Goal: Task Accomplishment & Management: Use online tool/utility

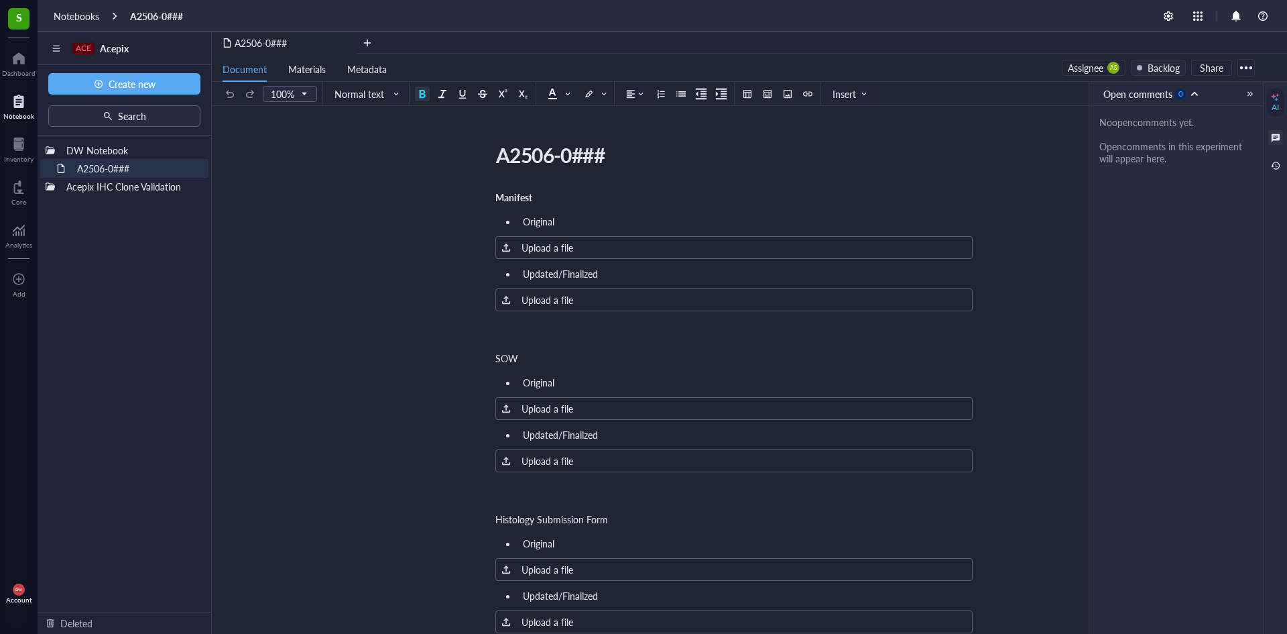
click at [1103, 70] on div "Assignee" at bounding box center [1086, 67] width 36 height 15
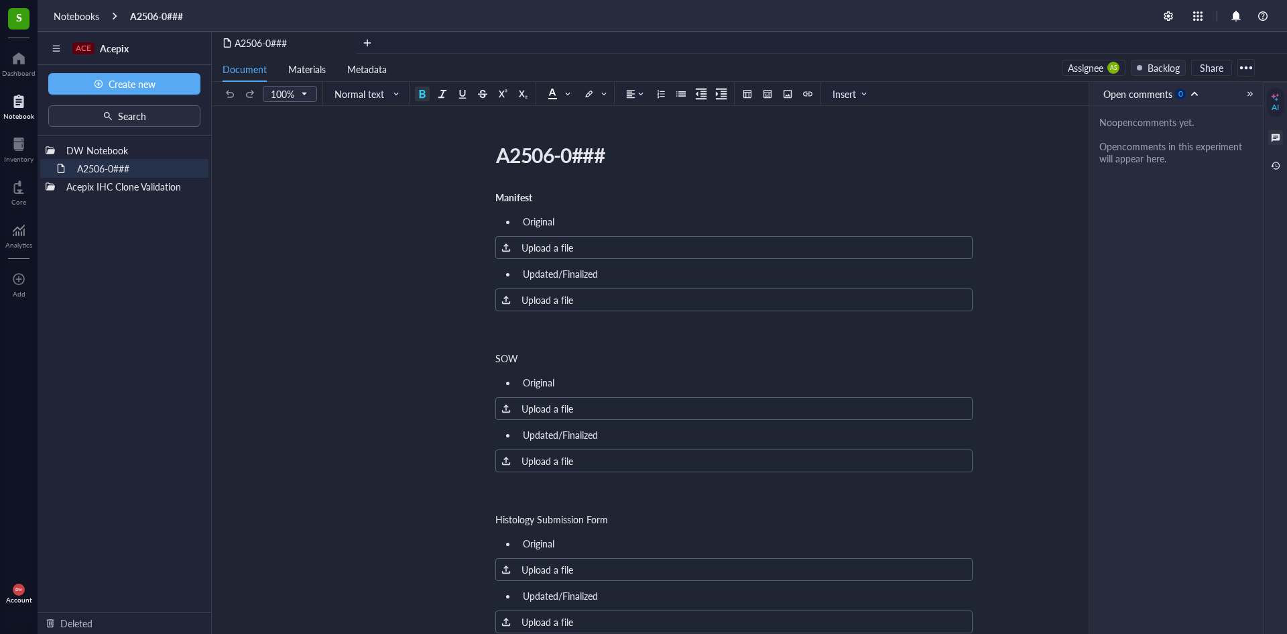
click at [1101, 70] on div "Assignee" at bounding box center [1086, 67] width 36 height 15
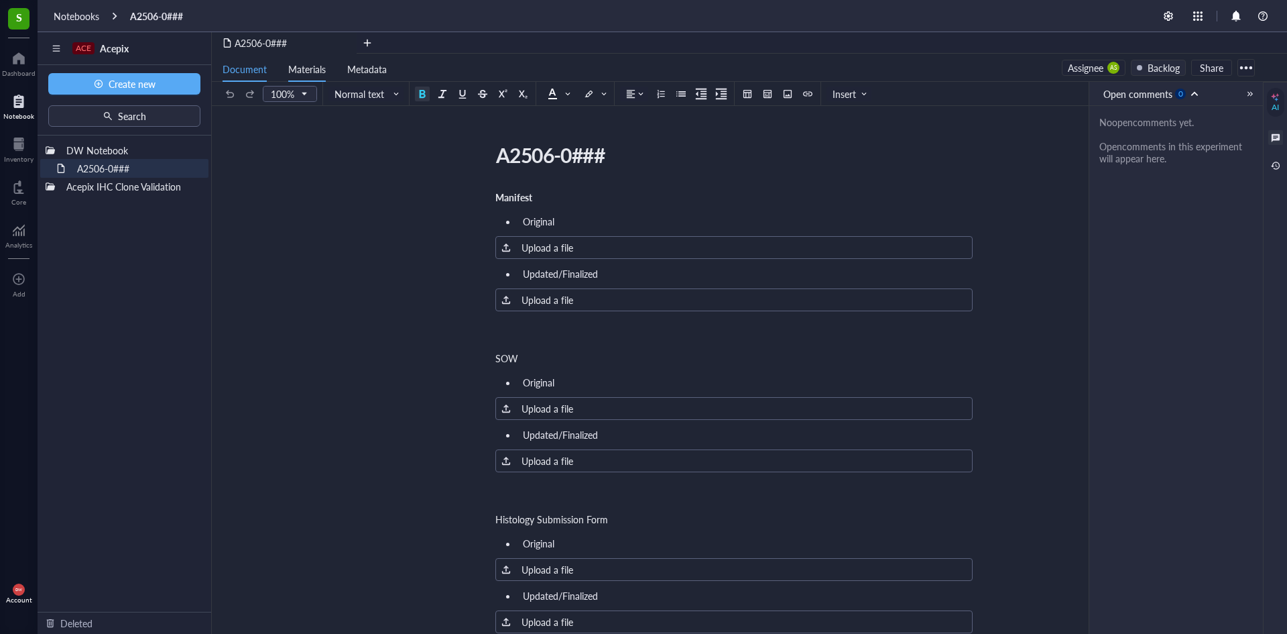
click at [314, 68] on span "Materials" at bounding box center [307, 68] width 38 height 13
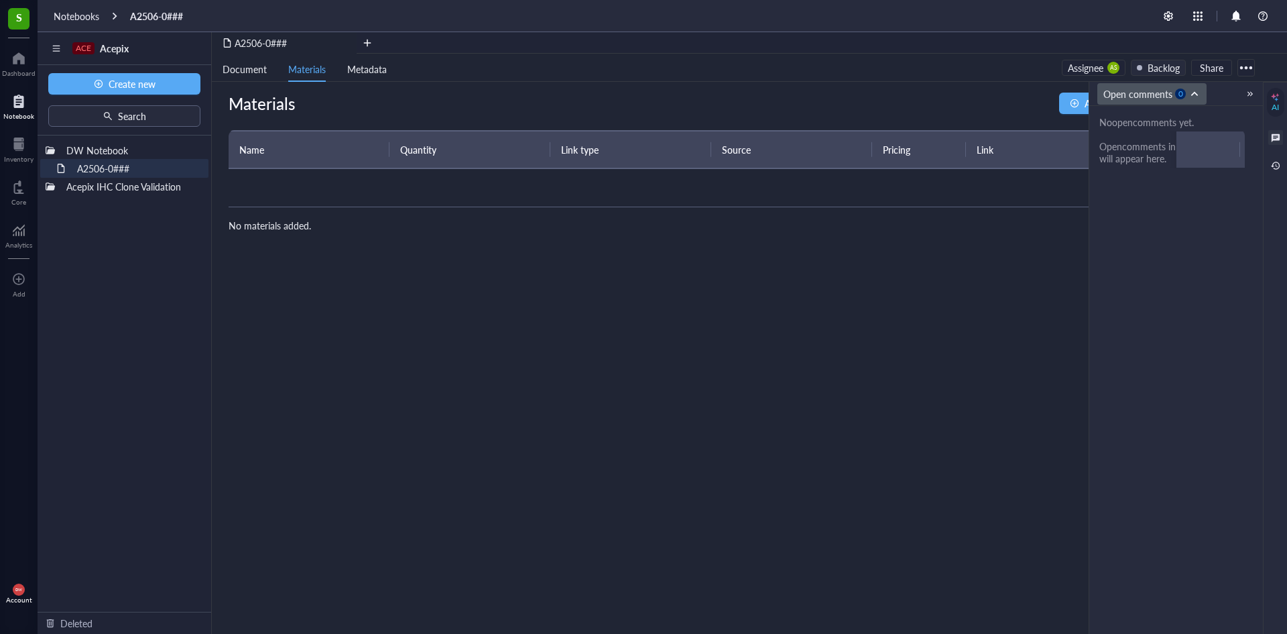
click at [1193, 96] on span "Open comments 0" at bounding box center [1153, 93] width 100 height 15
drag, startPoint x: 1227, startPoint y: 96, endPoint x: 1248, endPoint y: 95, distance: 20.8
click at [1231, 96] on div "Open comments 0 Open comments Resolved comments" at bounding box center [1176, 94] width 174 height 24
click at [1250, 93] on div at bounding box center [1250, 93] width 9 height 9
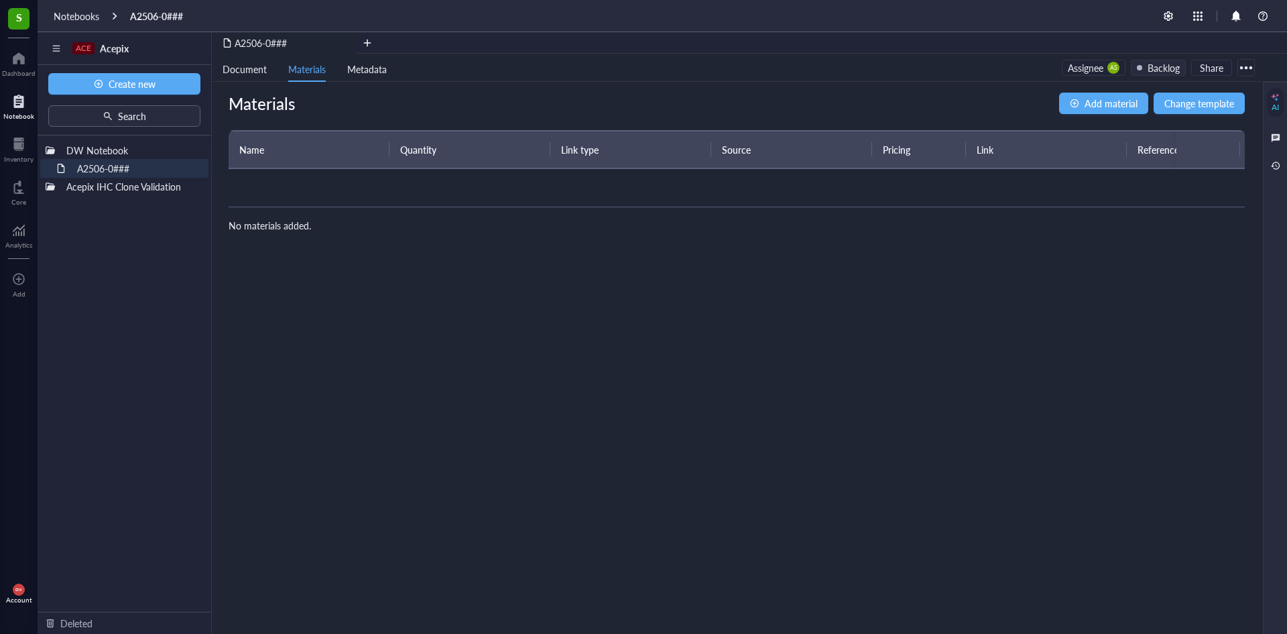
click at [236, 186] on td at bounding box center [1032, 188] width 1606 height 38
click at [1124, 97] on span "Add material" at bounding box center [1111, 103] width 53 height 15
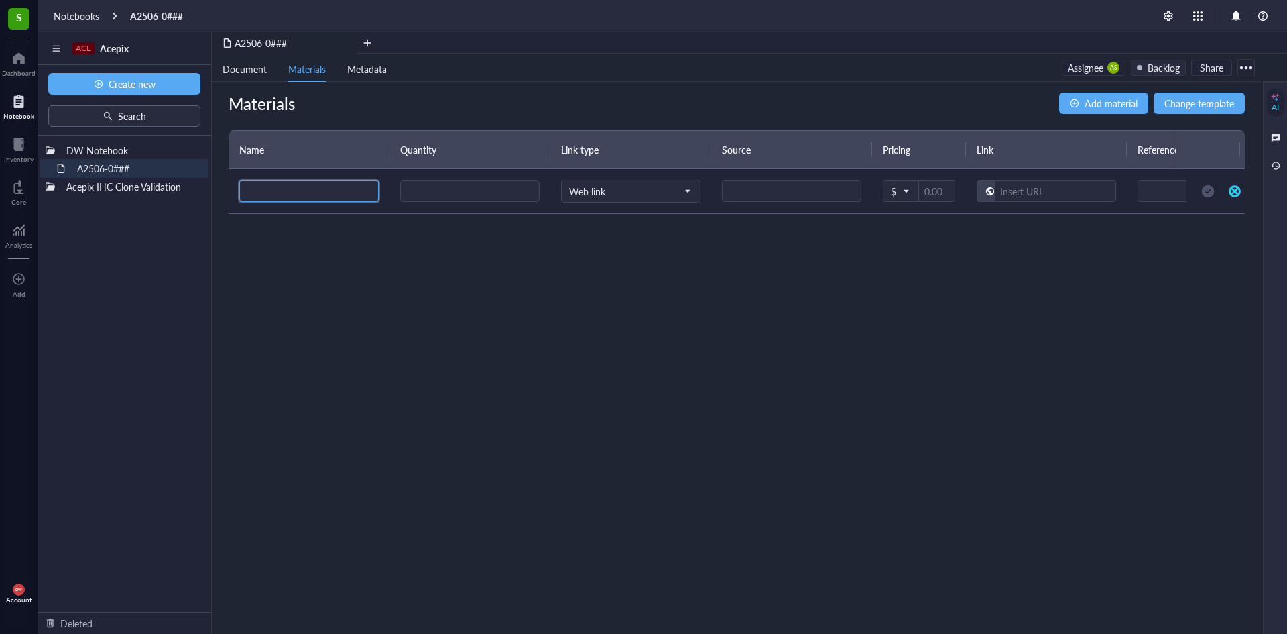
click at [317, 198] on input "search" at bounding box center [308, 191] width 123 height 20
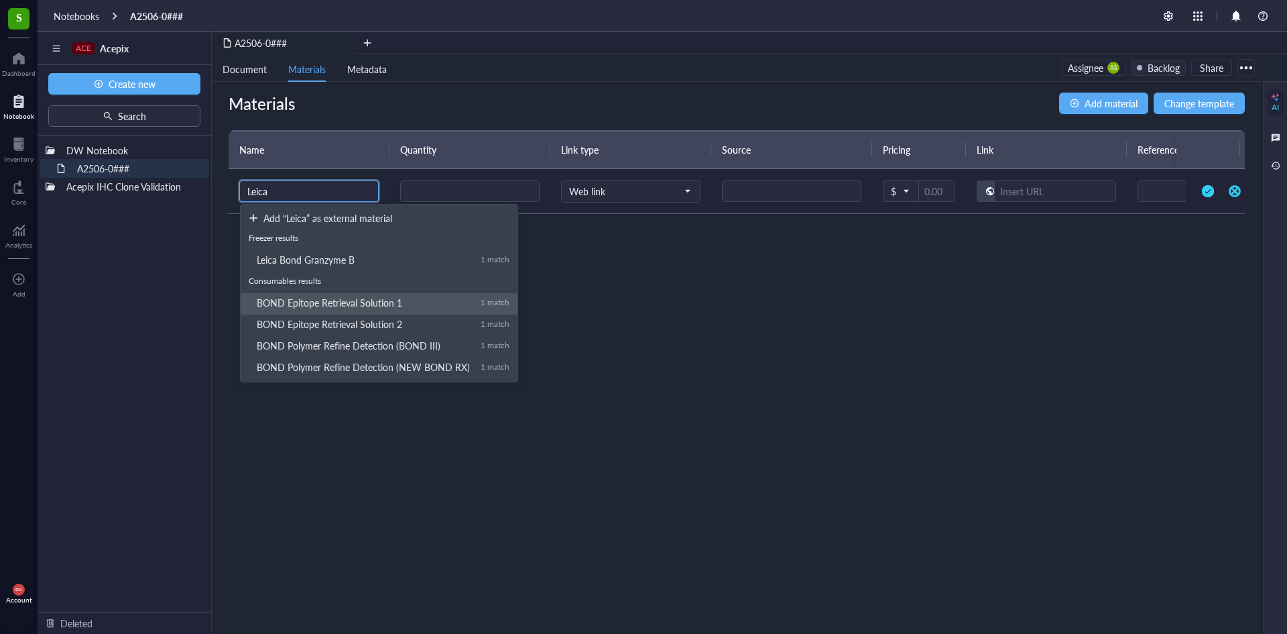
click at [395, 301] on div "BOND Epitope Retrieval Solution 1" at bounding box center [363, 302] width 213 height 12
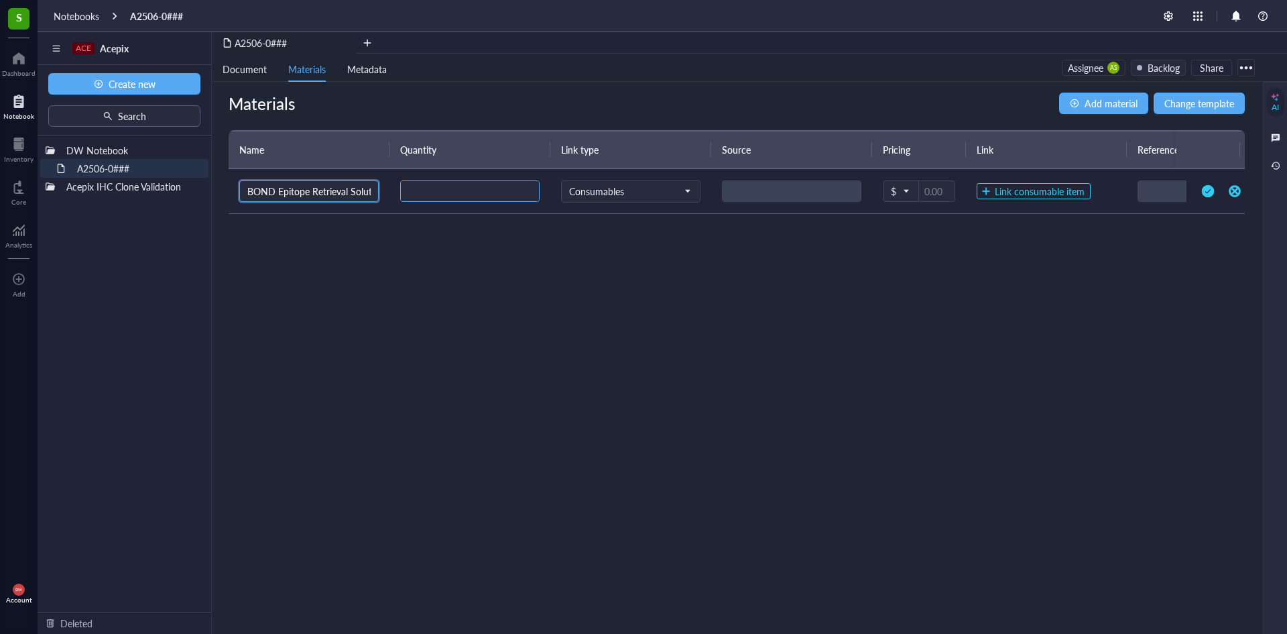
type input "BOND Epitope Retrieval Solution 1"
click at [523, 185] on input "number" at bounding box center [470, 191] width 138 height 21
type input "1"
drag, startPoint x: 477, startPoint y: 180, endPoint x: 467, endPoint y: 186, distance: 10.8
click at [476, 184] on div "1" at bounding box center [469, 190] width 139 height 21
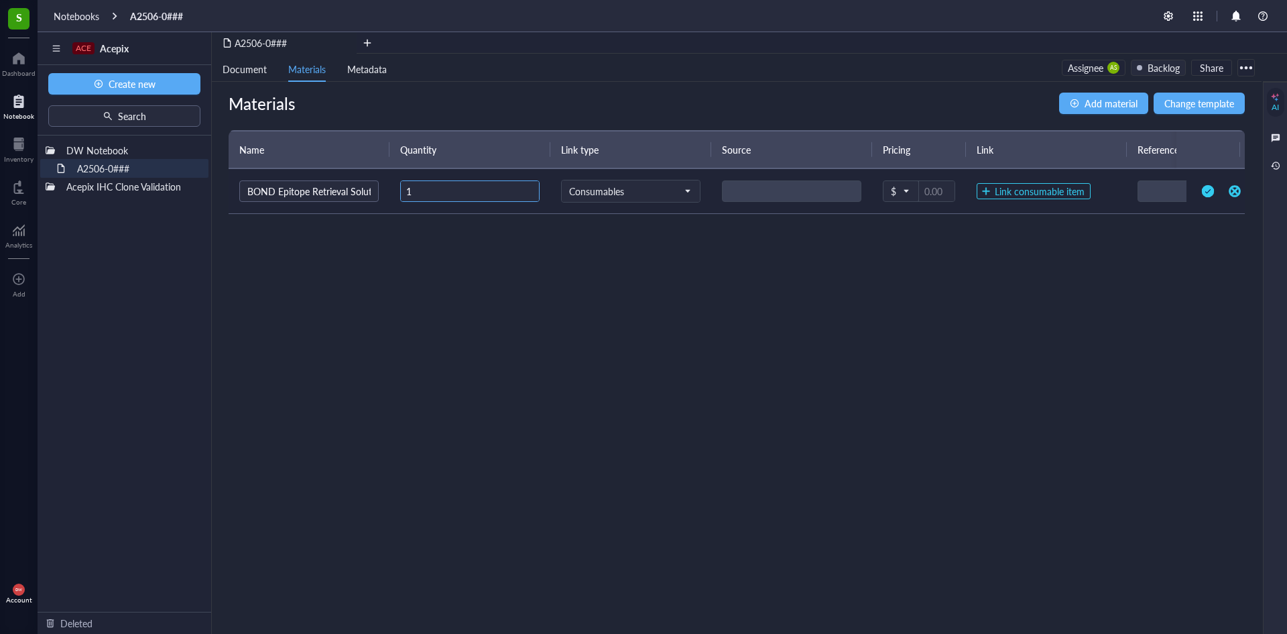
click at [331, 185] on tr "BOND Epitope Retrieval Solution 1 1 Consumables $ Link consumable item" at bounding box center [1032, 191] width 1606 height 45
click at [630, 186] on span "Consumables" at bounding box center [629, 191] width 121 height 12
click at [808, 293] on div "Materials Add material Change template Name Quantity Link type Source Pricing L…" at bounding box center [737, 358] width 1050 height 552
click at [448, 193] on input "number" at bounding box center [470, 191] width 138 height 21
type input "3"
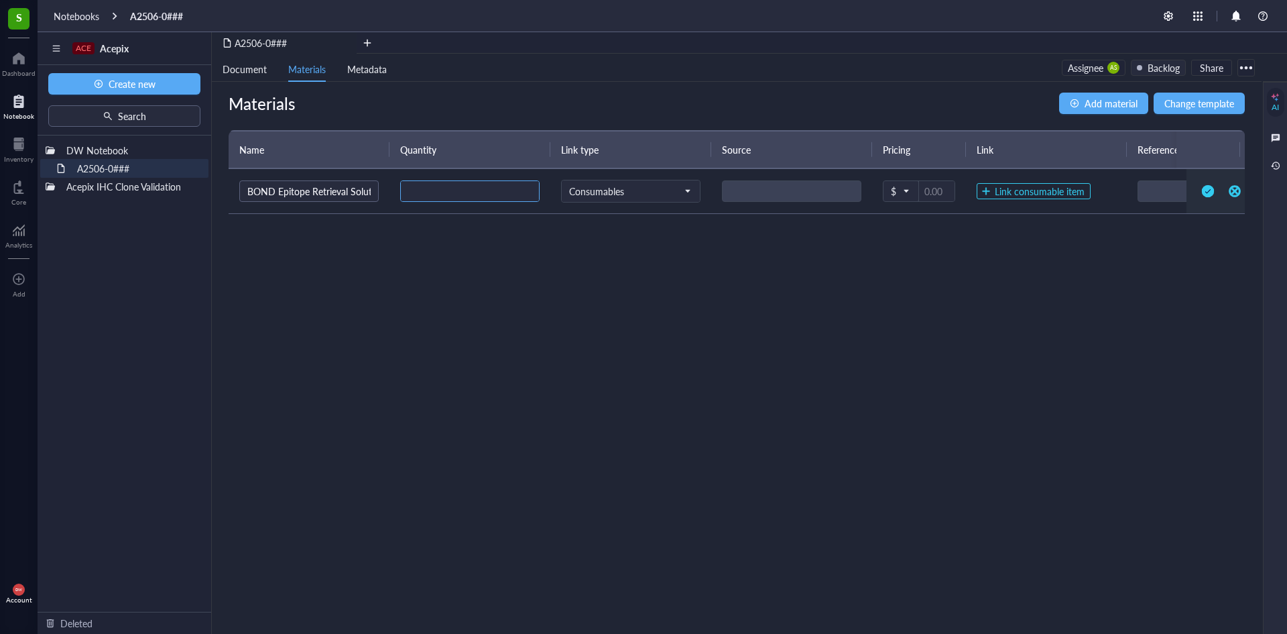
type input "3"
click at [817, 195] on div at bounding box center [791, 190] width 139 height 21
click at [1012, 196] on span "Link consumable item" at bounding box center [1040, 191] width 90 height 12
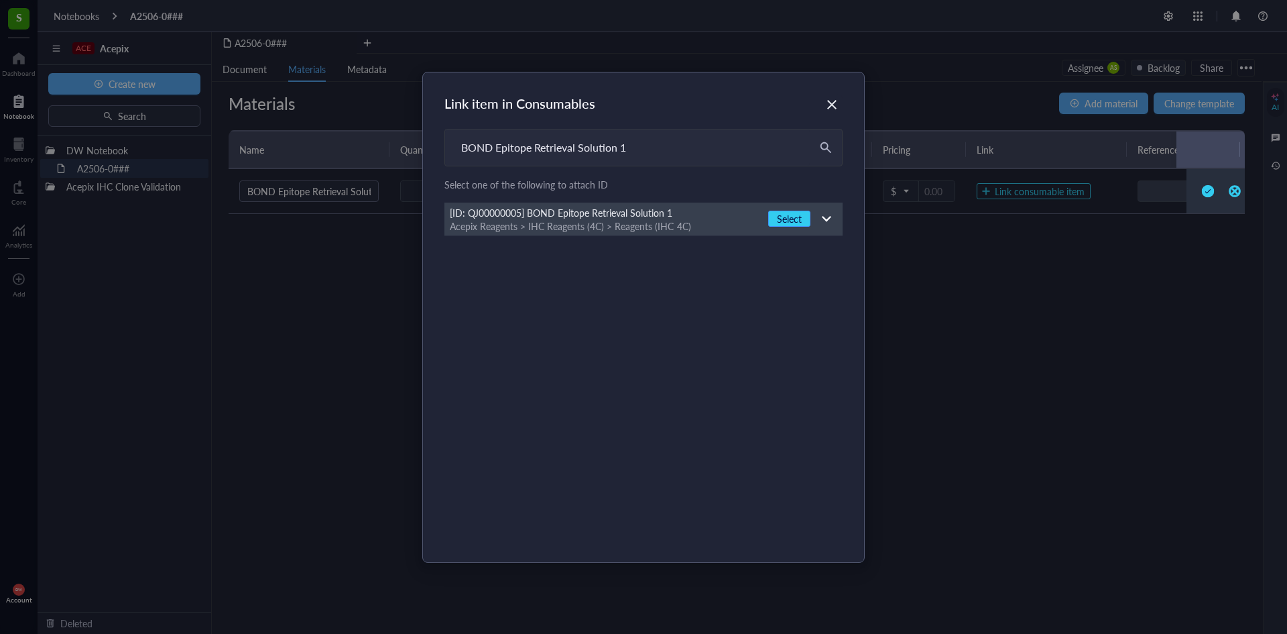
click at [784, 219] on span "Select" at bounding box center [789, 219] width 25 height 12
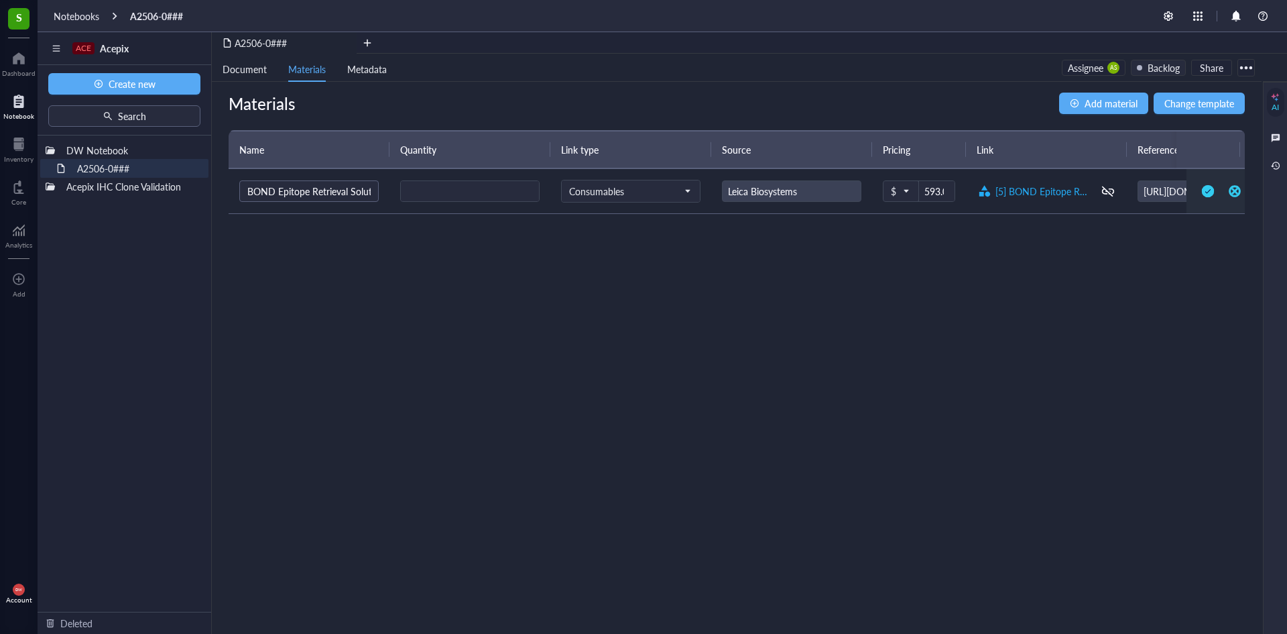
type input "Leica Biosystems"
type input "593.00"
type input "[URL][DOMAIN_NAME]"
type input "AR9961"
type input "refer to tag on each bottle"
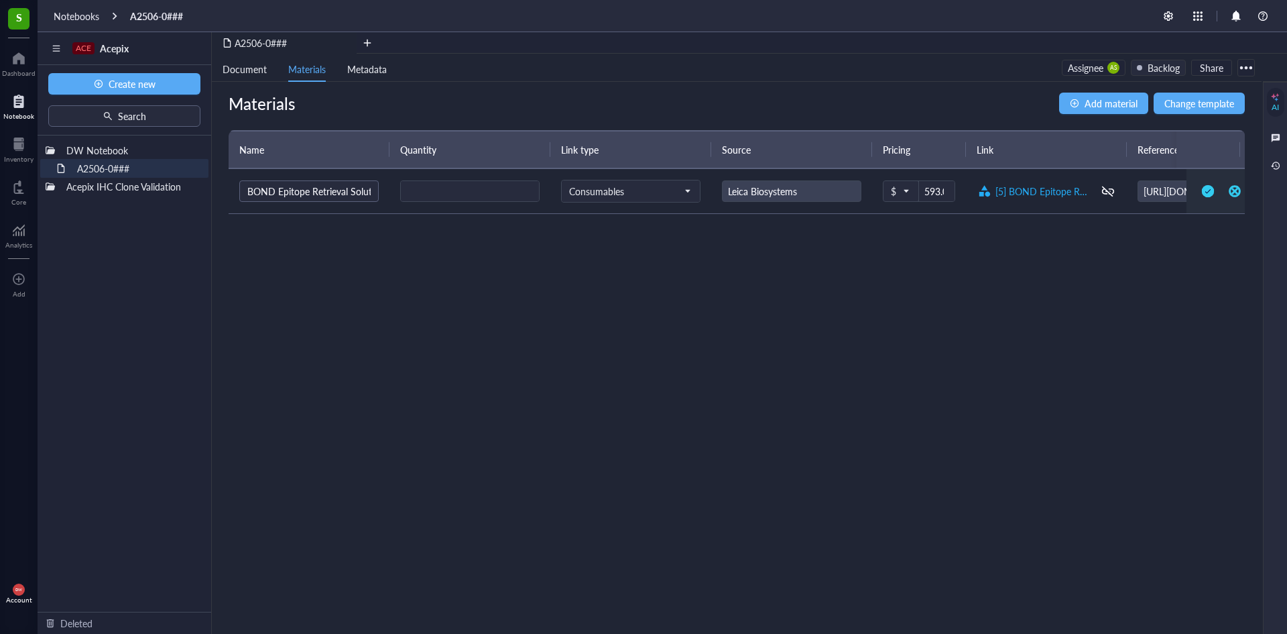
type input "4C"
click at [1100, 243] on div "Materials Add material Change template Name Quantity Link type Source Pricing L…" at bounding box center [737, 358] width 1050 height 552
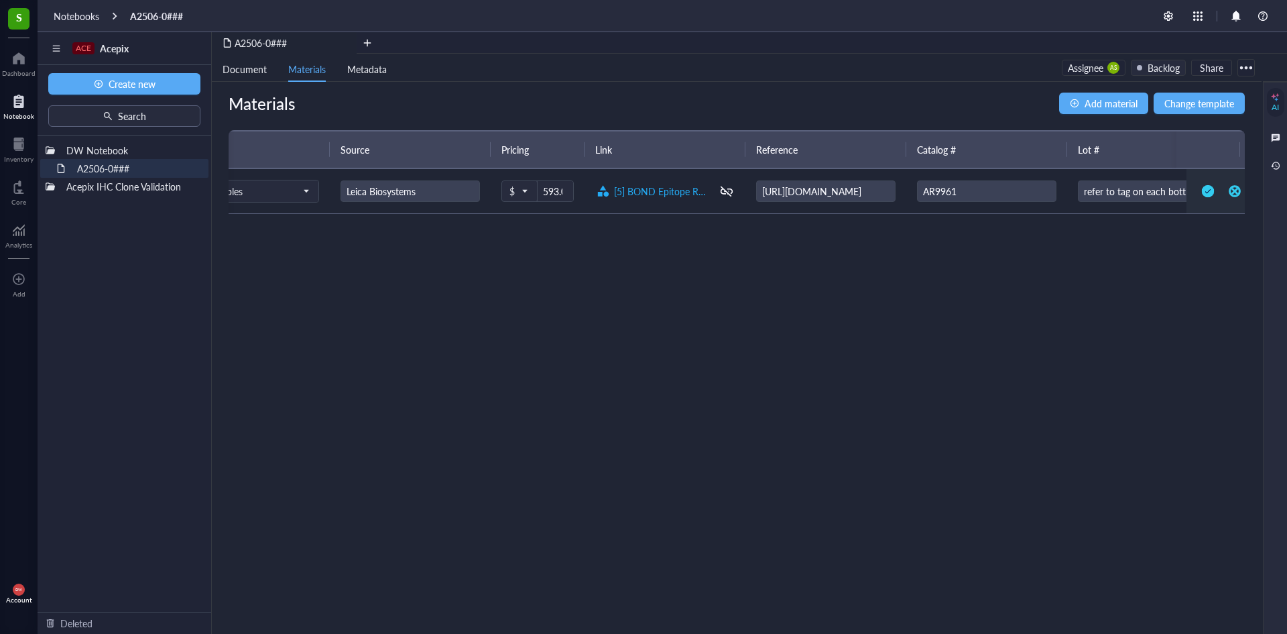
scroll to position [0, 396]
click at [821, 193] on div "[URL][DOMAIN_NAME]" at bounding box center [811, 190] width 139 height 21
click at [955, 186] on div "AR9961" at bounding box center [972, 190] width 139 height 21
click at [841, 193] on div "[URL][DOMAIN_NAME]" at bounding box center [811, 190] width 139 height 21
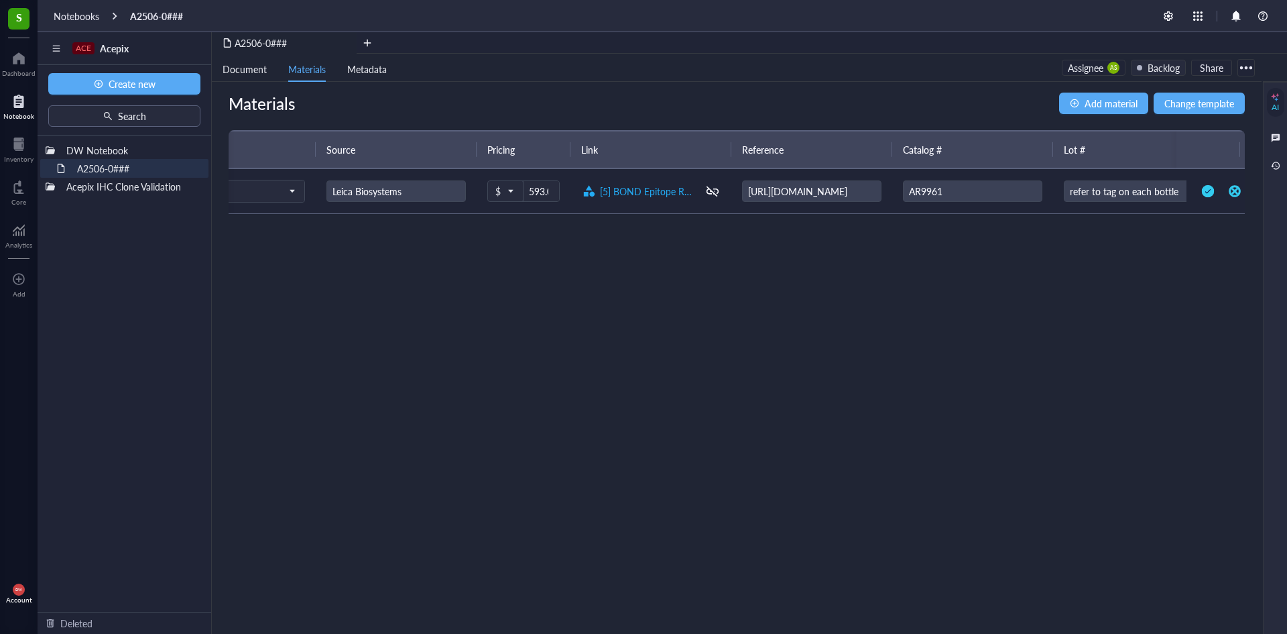
click at [1094, 191] on div "refer to tag on each bottle" at bounding box center [1133, 190] width 139 height 21
click at [1044, 479] on div "Materials Add material Change template Name Quantity Link type Source Pricing L…" at bounding box center [737, 358] width 1050 height 552
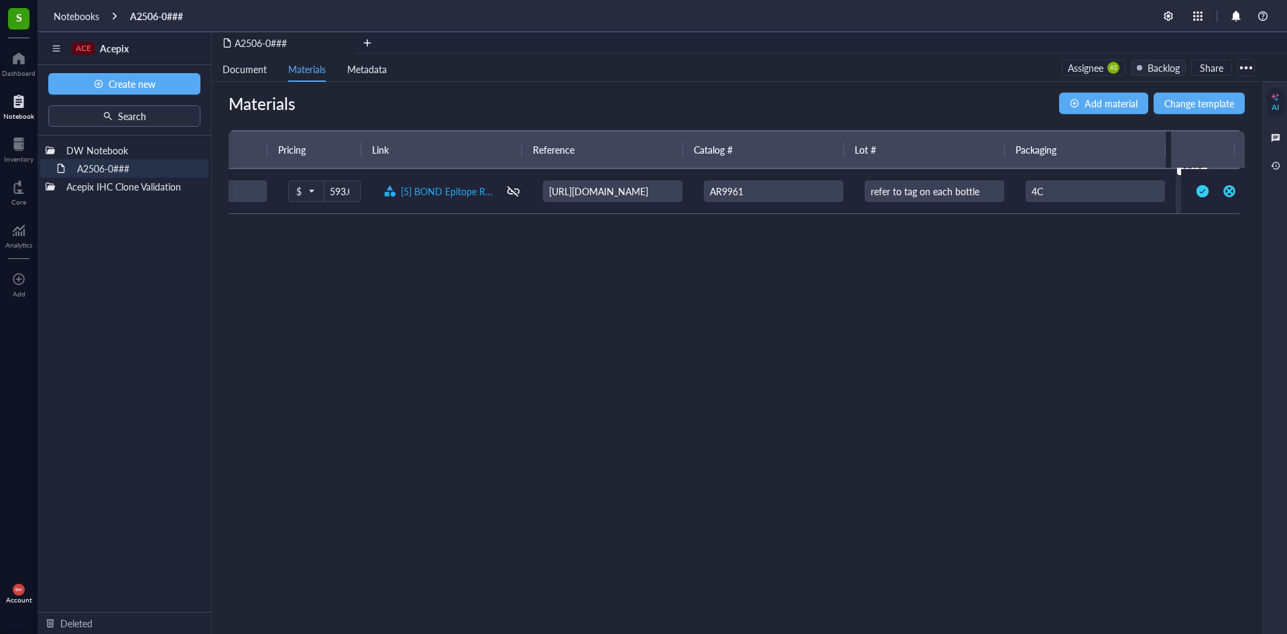
click at [1193, 192] on div at bounding box center [1202, 190] width 21 height 21
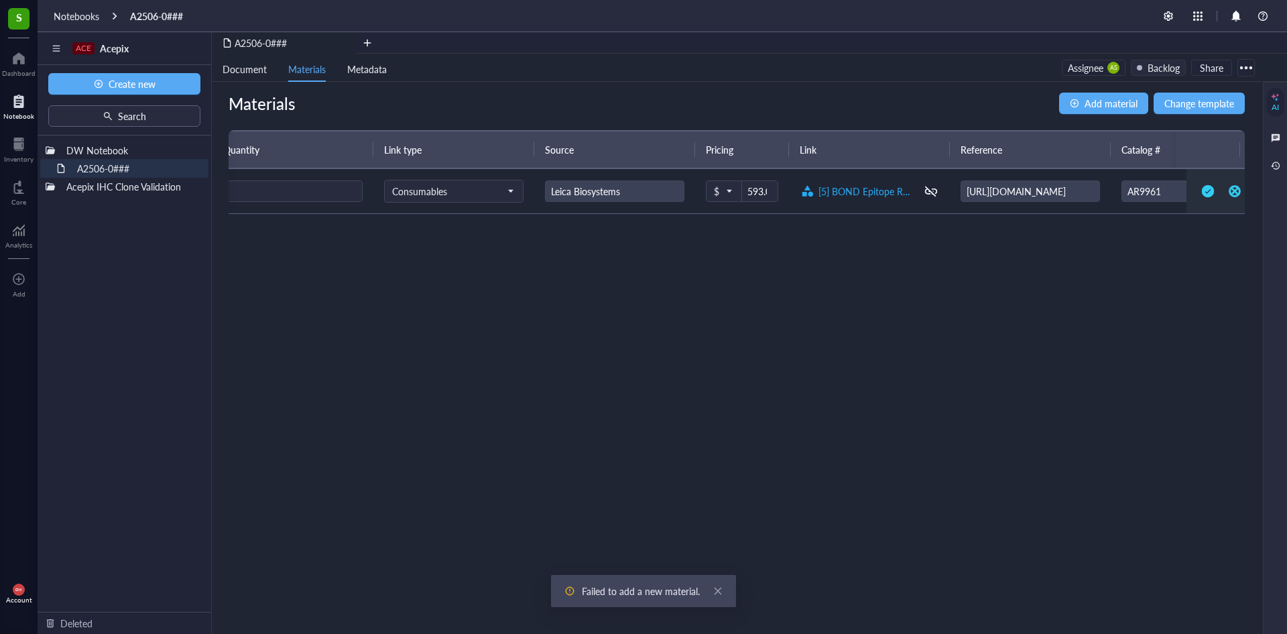
scroll to position [0, 0]
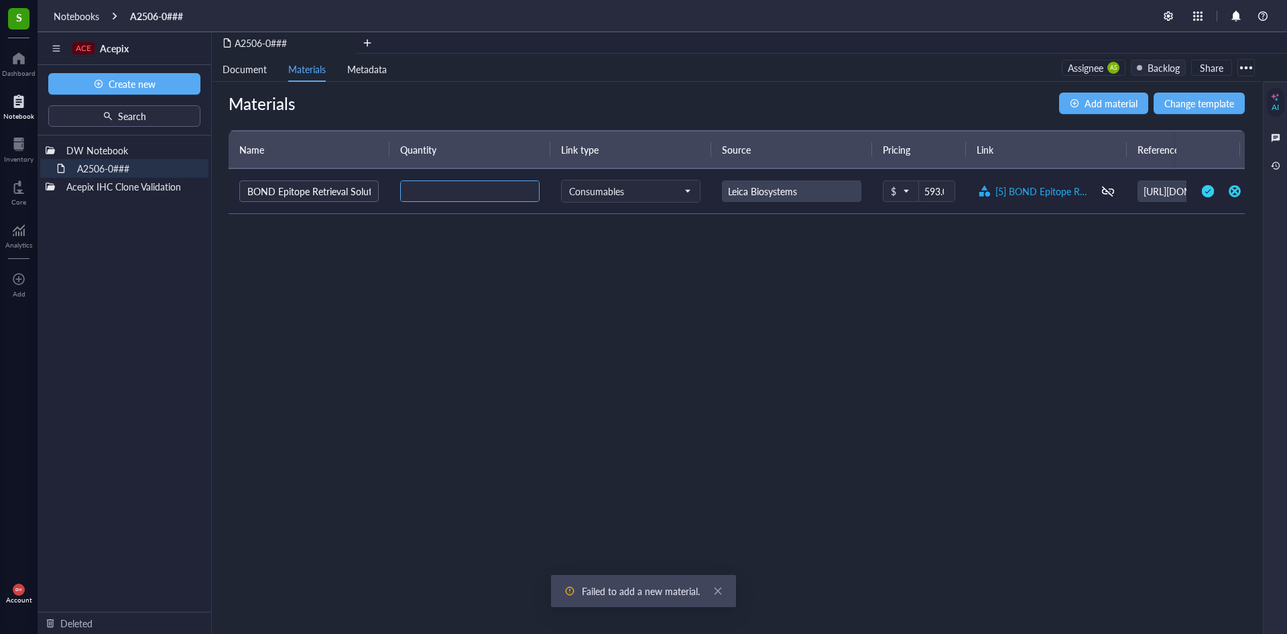
click at [475, 191] on input "number" at bounding box center [470, 191] width 138 height 21
type input "1"
click at [1197, 190] on div at bounding box center [1207, 190] width 21 height 21
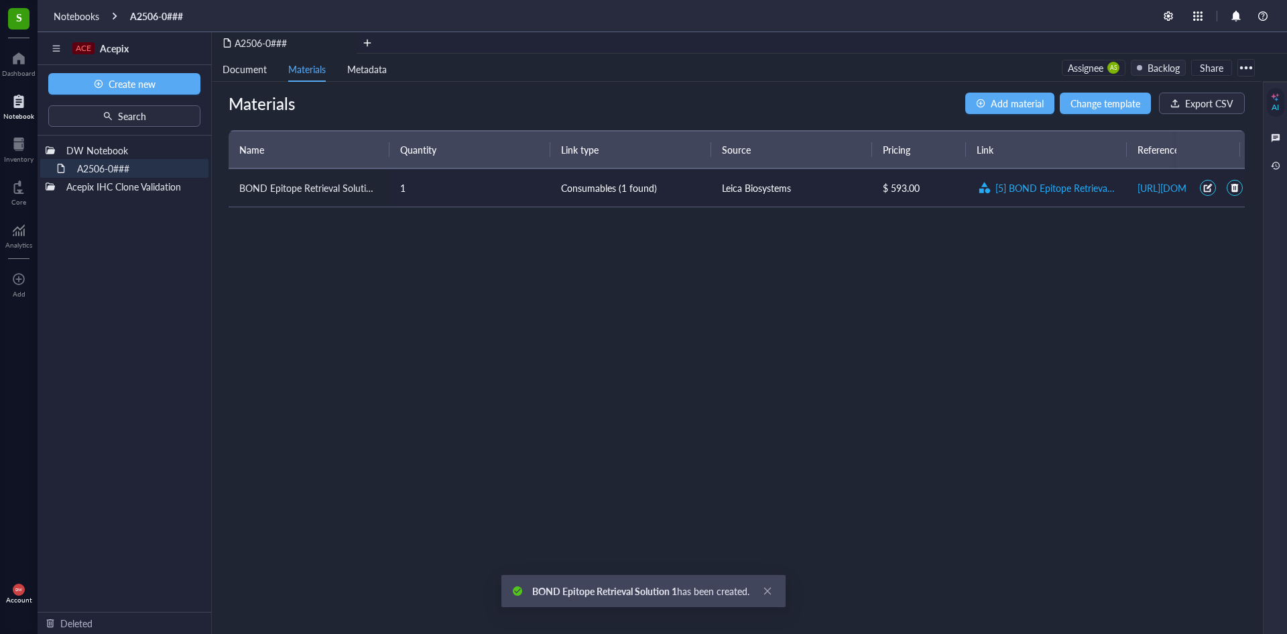
click at [504, 256] on div "Materials Add material Change template Export CSV Name Quantity Link type Sourc…" at bounding box center [737, 358] width 1050 height 552
click at [1200, 192] on div at bounding box center [1208, 188] width 16 height 16
click at [1022, 257] on div "Materials Add material Change template Export CSV Name Quantity Link type Sourc…" at bounding box center [737, 358] width 1050 height 552
click at [636, 298] on div "Materials Add material Change template Export CSV Name Quantity Link type Sourc…" at bounding box center [737, 358] width 1050 height 552
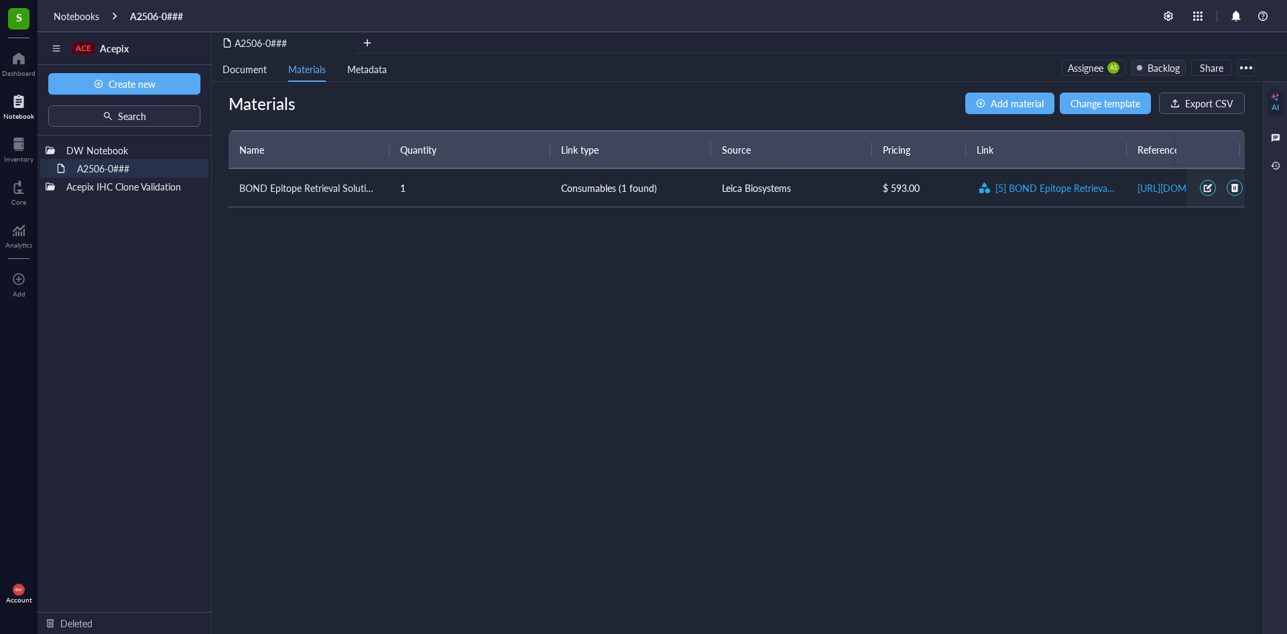
click at [817, 254] on div "Materials Add material Change template Export CSV Name Quantity Link type Sourc…" at bounding box center [737, 358] width 1050 height 552
click at [424, 193] on td "1" at bounding box center [470, 188] width 161 height 38
click at [426, 269] on div "Materials Add material Change template Export CSV Name Quantity Link type Sourc…" at bounding box center [737, 358] width 1050 height 552
click at [363, 187] on span "BOND Epitope Retrieval Solution 1" at bounding box center [311, 187] width 145 height 13
click at [438, 268] on div "Materials Add material Change template Export CSV Name Quantity Link type Sourc…" at bounding box center [737, 358] width 1050 height 552
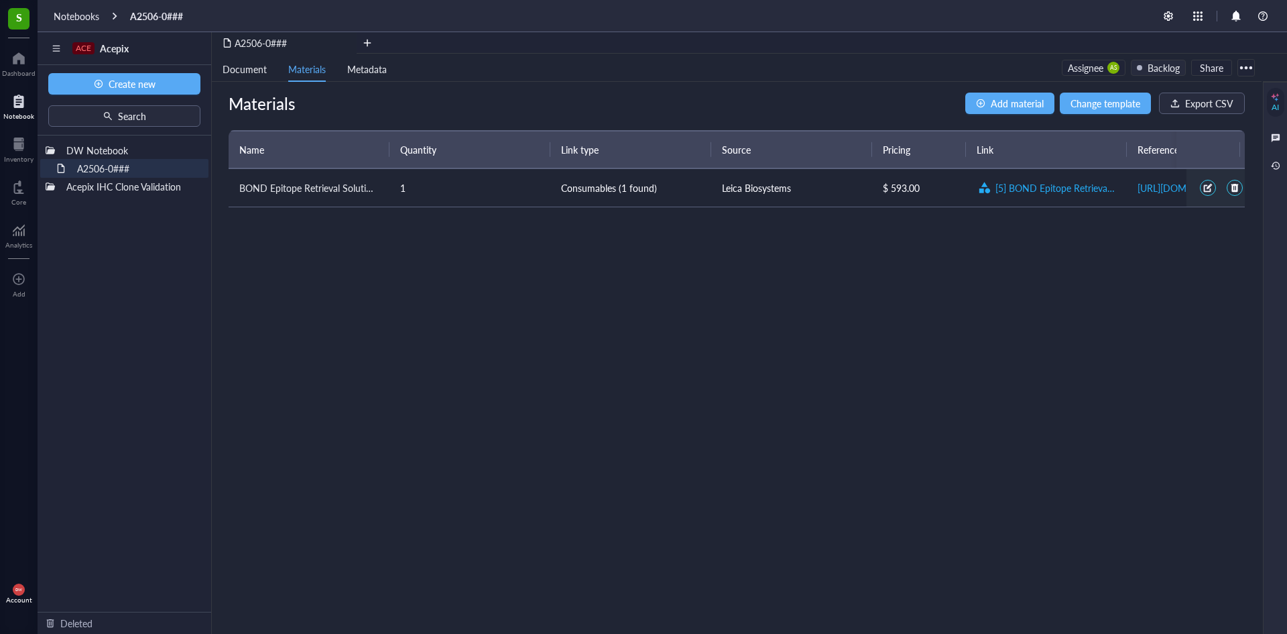
click at [674, 300] on div "Materials Add material Change template Export CSV Name Quantity Link type Sourc…" at bounding box center [737, 358] width 1050 height 552
drag, startPoint x: 745, startPoint y: 580, endPoint x: 745, endPoint y: 594, distance: 14.1
click at [745, 580] on div "Materials Add material Change template Export CSV Name Quantity Link type Sourc…" at bounding box center [737, 358] width 1050 height 552
drag, startPoint x: 550, startPoint y: 403, endPoint x: 516, endPoint y: 401, distance: 33.6
click at [545, 406] on div "Materials Add material Change template Export CSV Name Quantity Link type Sourc…" at bounding box center [737, 358] width 1050 height 552
